Goal: Task Accomplishment & Management: Manage account settings

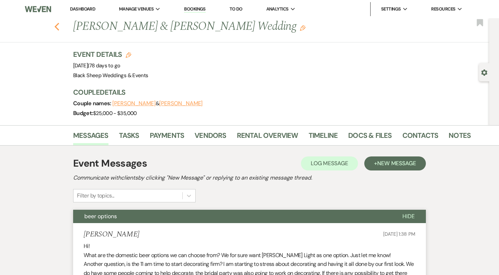
click at [56, 29] on icon "Previous" at bounding box center [56, 26] width 5 height 8
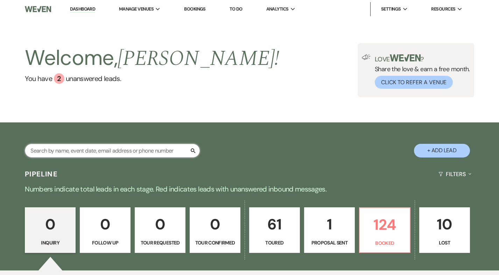
click at [58, 153] on input "text" at bounding box center [112, 151] width 175 height 14
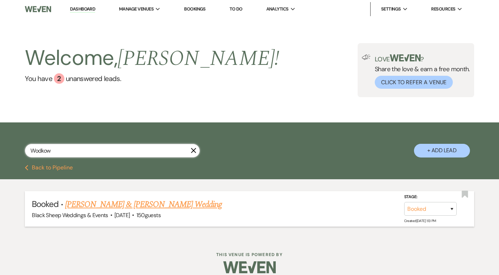
type input "Wodkow"
click at [99, 201] on link "[PERSON_NAME] & [PERSON_NAME] Wedding" at bounding box center [143, 204] width 157 height 13
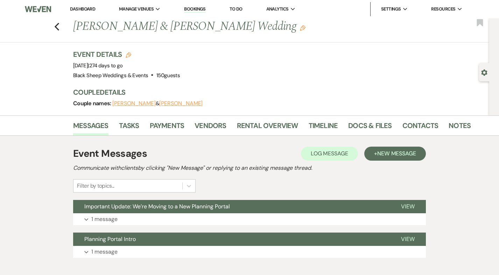
click at [78, 7] on link "Dashboard" at bounding box center [82, 9] width 25 height 6
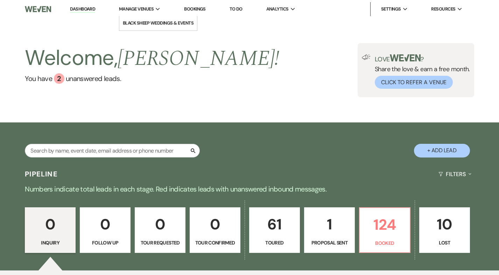
click at [138, 7] on span "Manage Venues" at bounding box center [136, 9] width 35 height 7
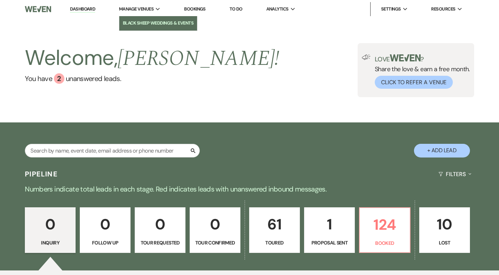
click at [139, 20] on li "Black Sheep Weddings & Events" at bounding box center [158, 23] width 71 height 7
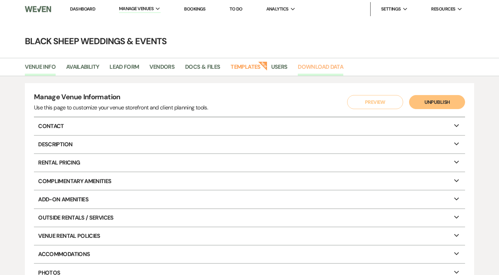
click at [331, 67] on link "Download Data" at bounding box center [321, 68] width 46 height 13
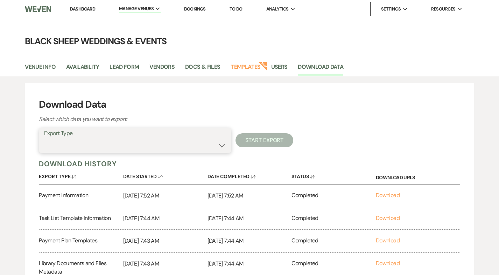
click at [220, 143] on select "Availability Calendar Information Category Templates Contacts Information Event…" at bounding box center [135, 145] width 182 height 14
select select "messagesInfo"
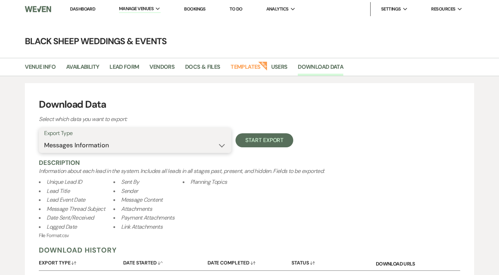
click at [222, 145] on select "Availability Calendar Information Category Templates Contacts Information Event…" at bounding box center [135, 145] width 182 height 14
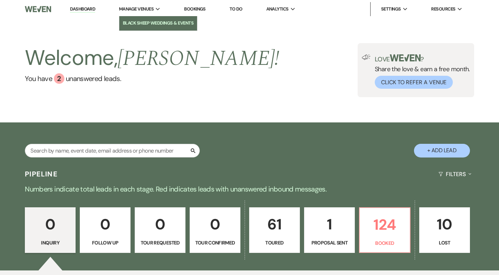
click at [138, 25] on li "Black Sheep Weddings & Events" at bounding box center [158, 23] width 71 height 7
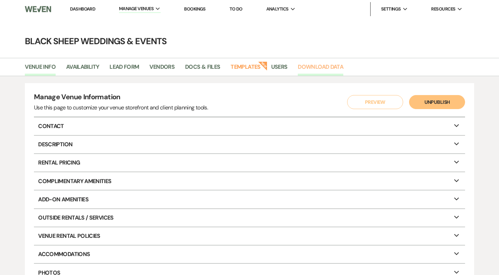
click at [328, 68] on link "Download Data" at bounding box center [321, 68] width 46 height 13
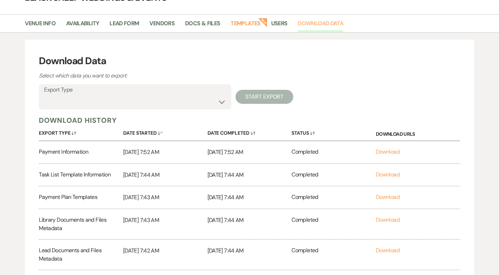
scroll to position [42, 0]
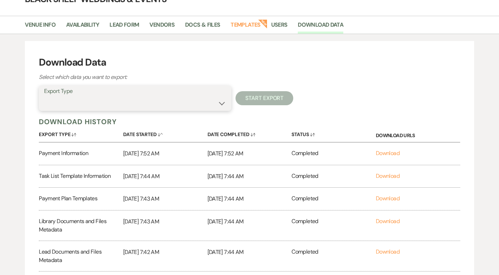
click at [220, 103] on select "Availability Calendar Information Category Templates Contacts Information Event…" at bounding box center [135, 103] width 182 height 14
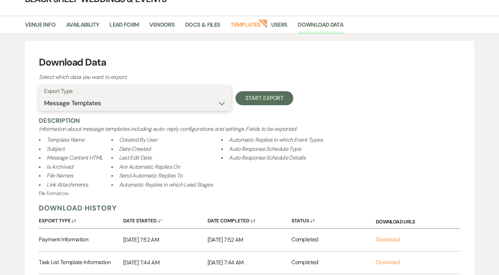
click at [222, 101] on select "Availability Calendar Information Category Templates Contacts Information Event…" at bounding box center [135, 103] width 182 height 14
select select "messagesInfo"
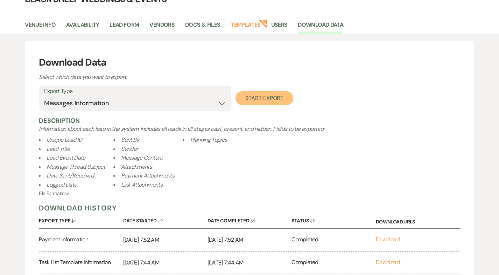
click at [274, 103] on button "Start Export" at bounding box center [265, 98] width 58 height 14
select select
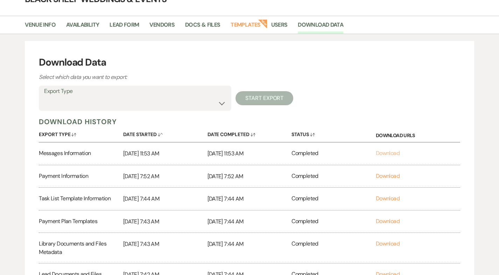
click at [391, 152] on link "Download" at bounding box center [388, 152] width 24 height 7
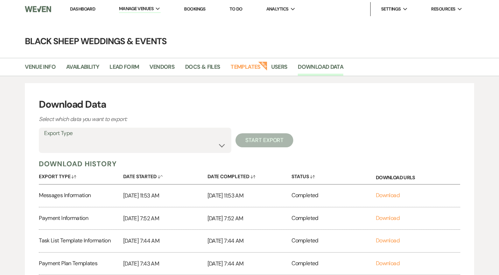
click at [83, 8] on link "Dashboard" at bounding box center [82, 9] width 25 height 6
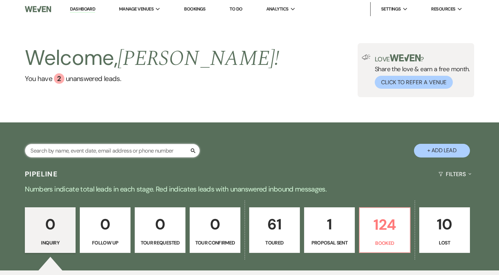
click at [46, 149] on input "text" at bounding box center [112, 151] width 175 height 14
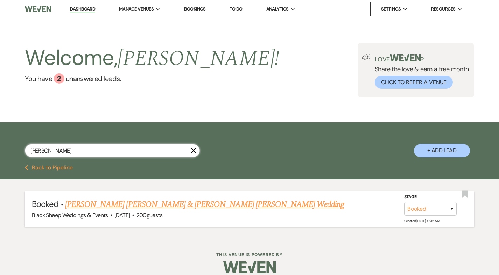
type input "[PERSON_NAME]"
click at [98, 206] on link "[PERSON_NAME] [PERSON_NAME] & [PERSON_NAME] [PERSON_NAME] Wedding" at bounding box center [205, 204] width 280 height 13
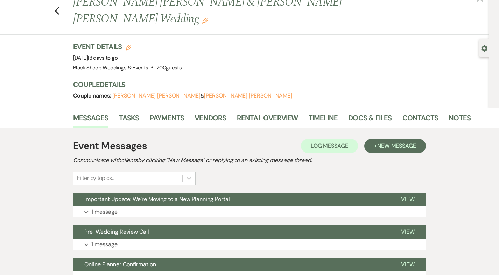
scroll to position [15, 0]
